Goal: Find specific page/section: Find specific page/section

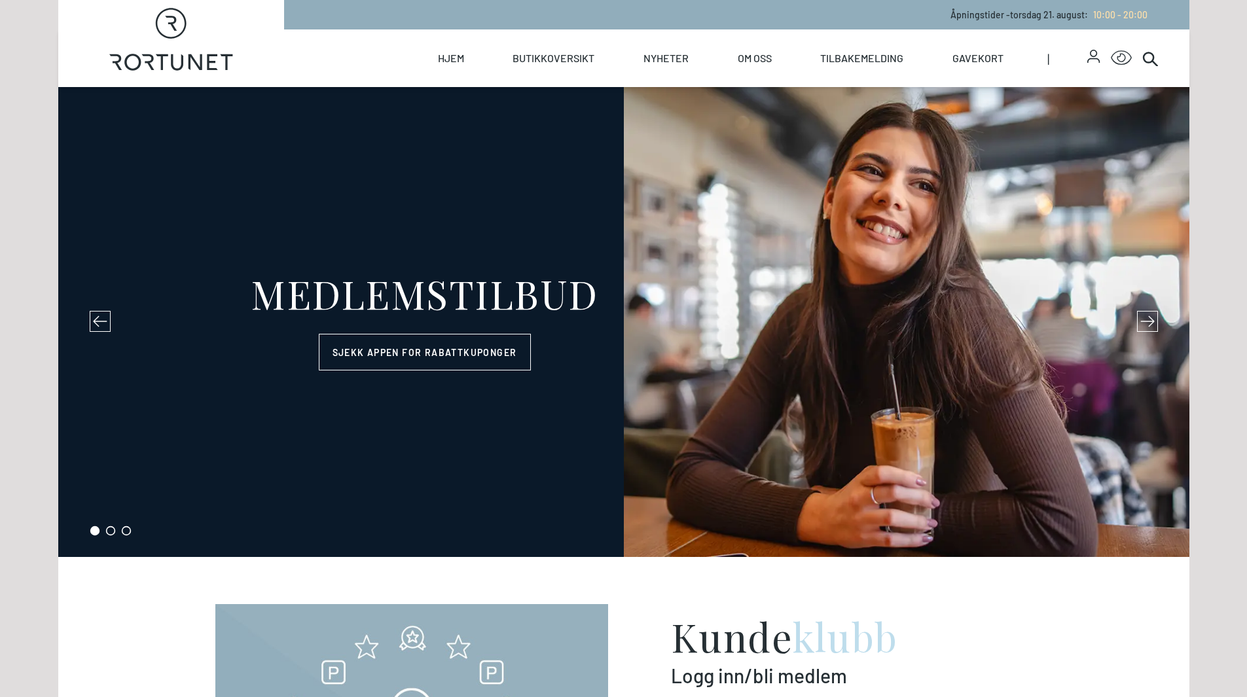
select select "NO"
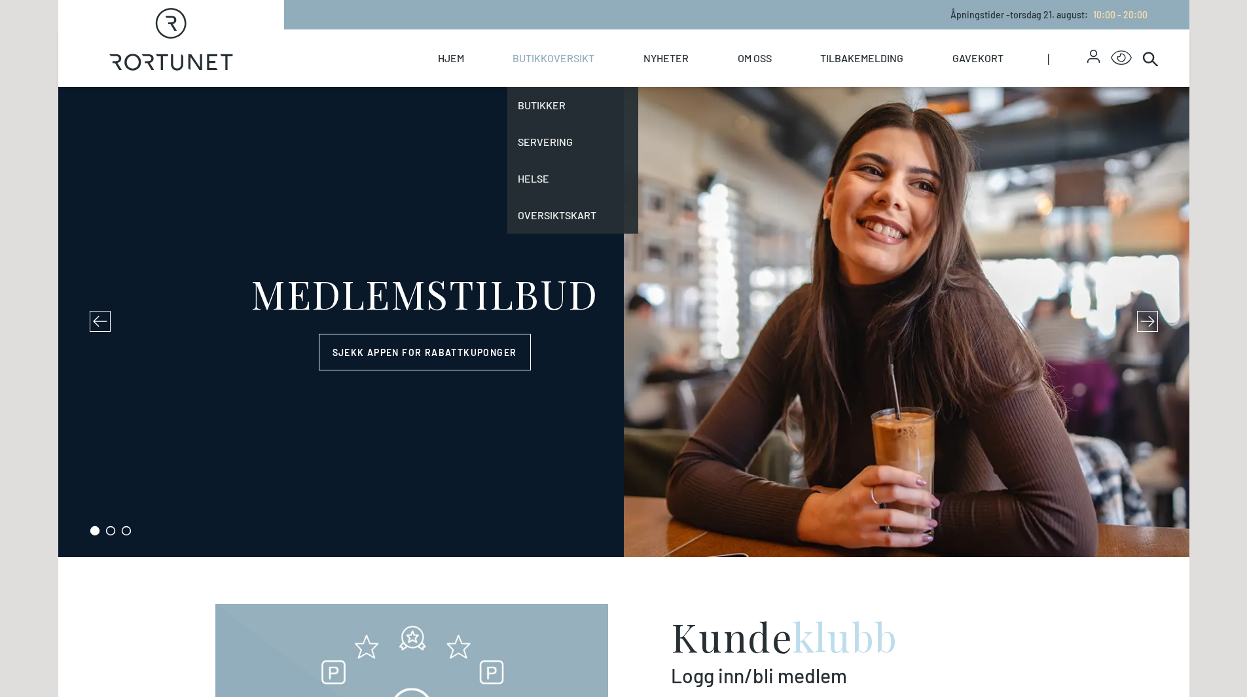
click at [581, 58] on link "Butikkoversikt" at bounding box center [553, 58] width 82 height 58
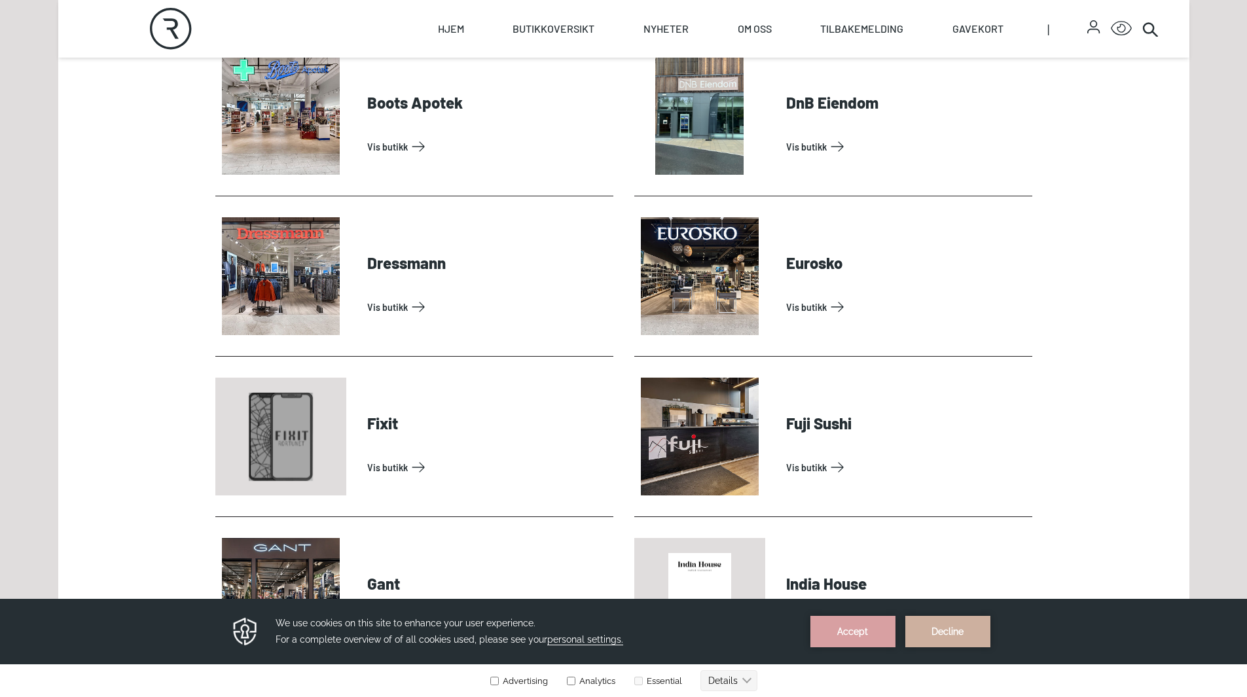
scroll to position [851, 0]
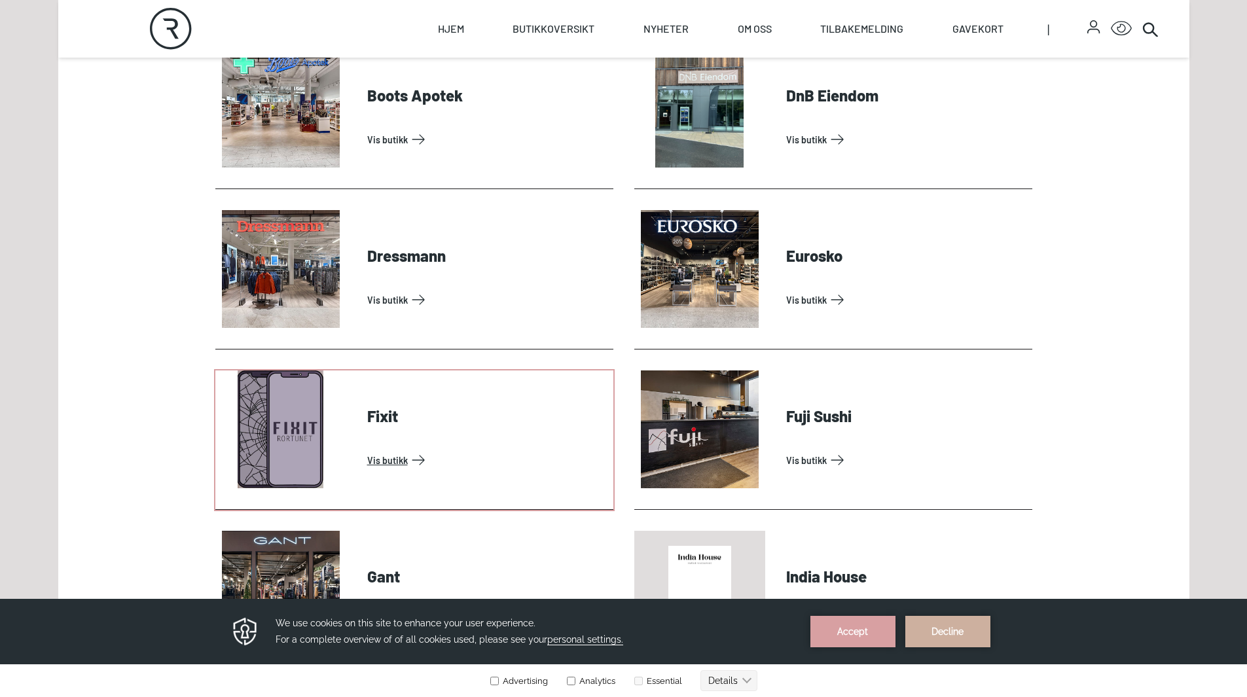
click at [367, 450] on link "Vis butikk" at bounding box center [487, 460] width 241 height 21
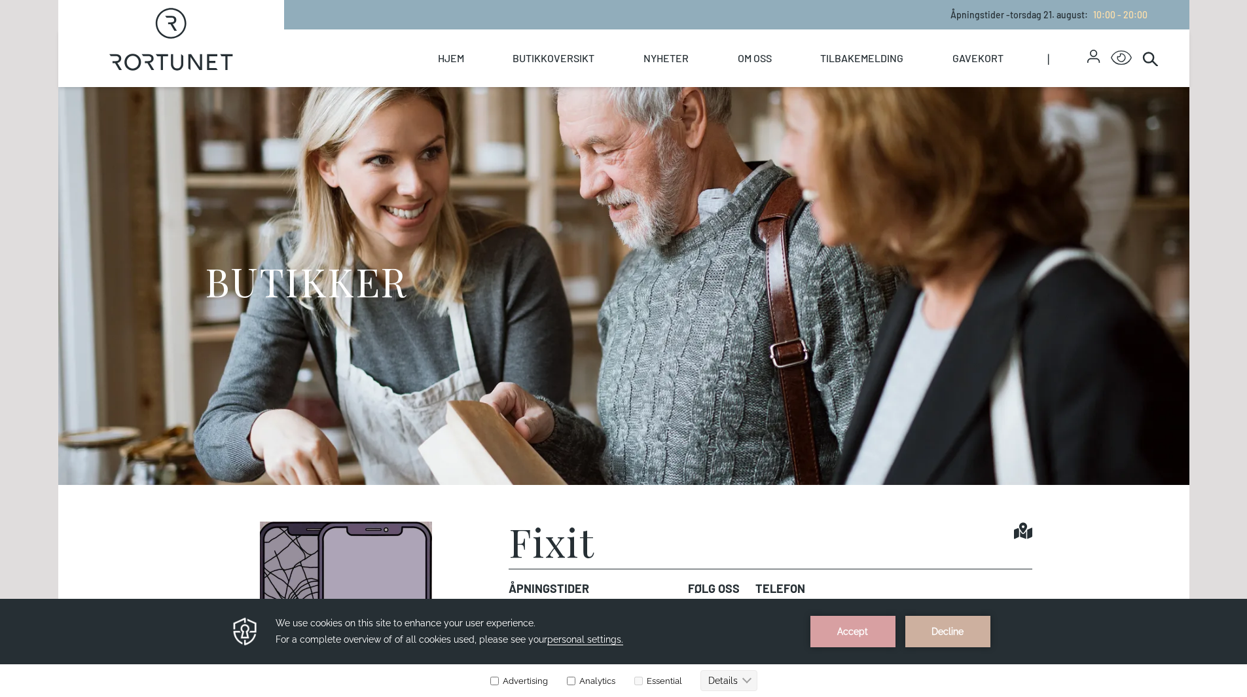
scroll to position [327, 0]
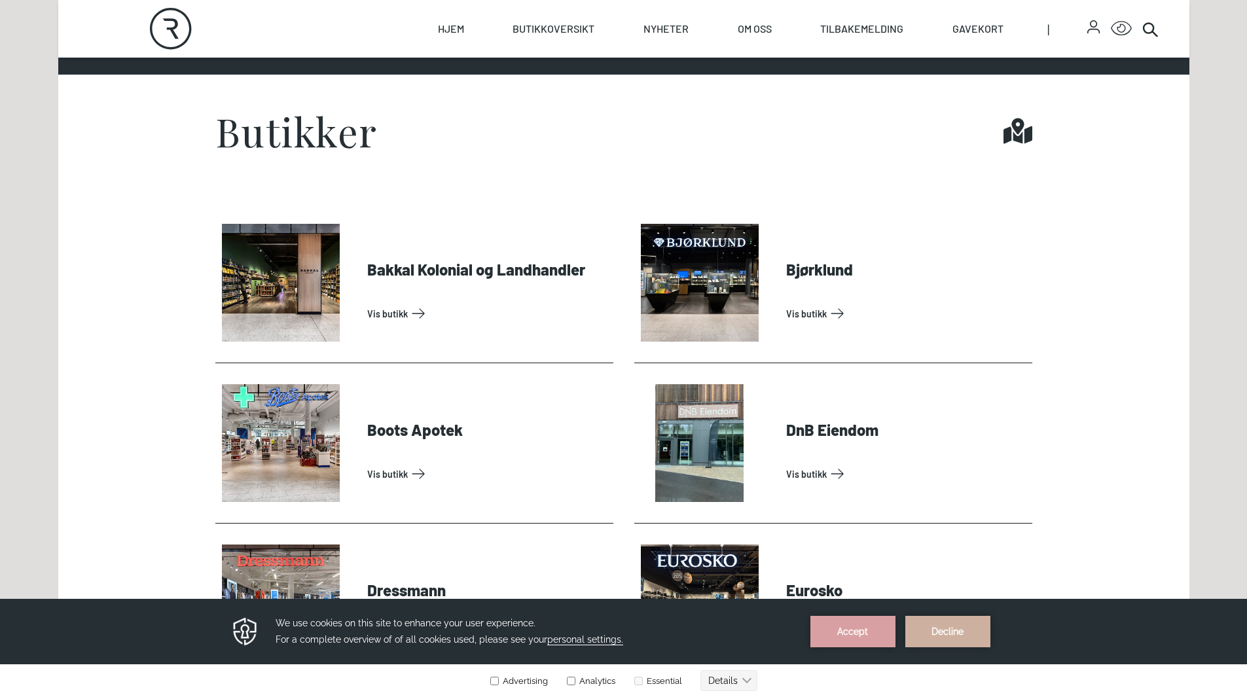
scroll to position [589, 0]
